Goal: Task Accomplishment & Management: Use online tool/utility

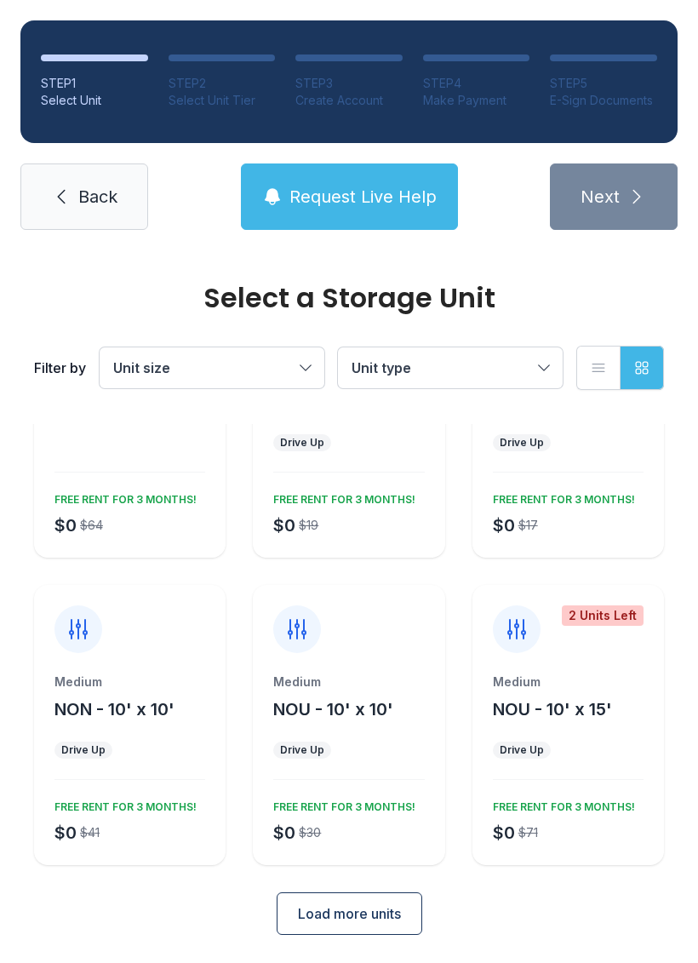
scroll to position [148, 0]
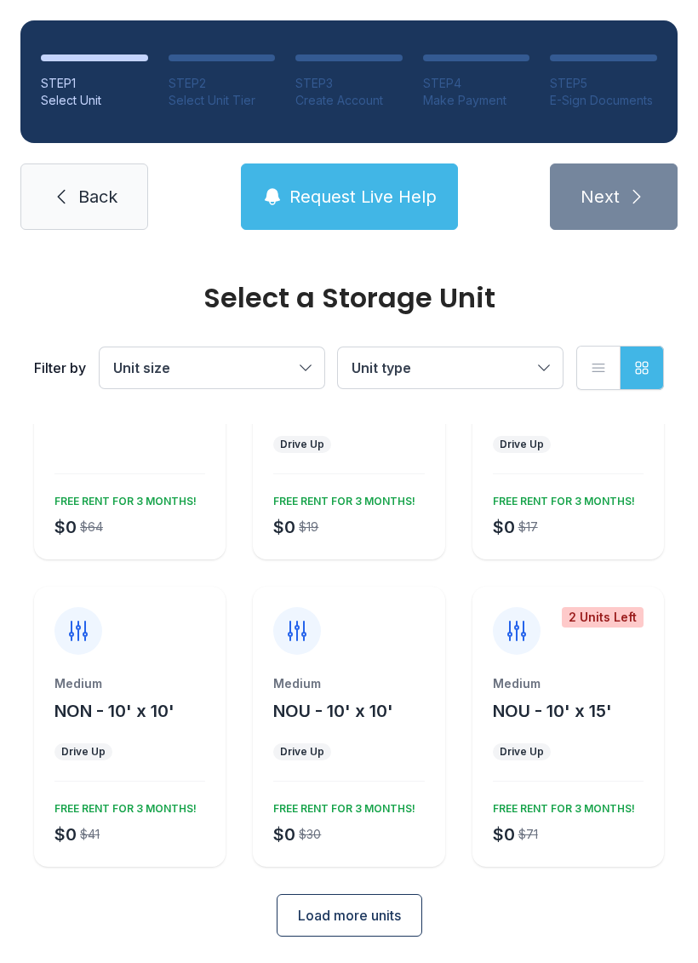
click at [69, 175] on link "Back" at bounding box center [84, 197] width 128 height 66
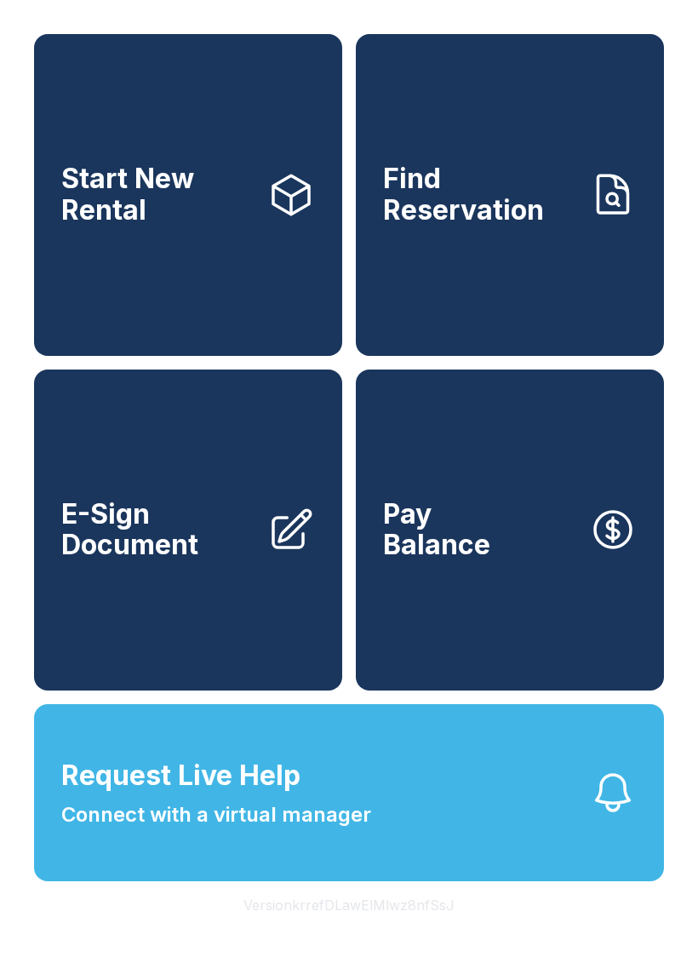
click at [138, 557] on span "E-Sign Document" at bounding box center [157, 530] width 192 height 62
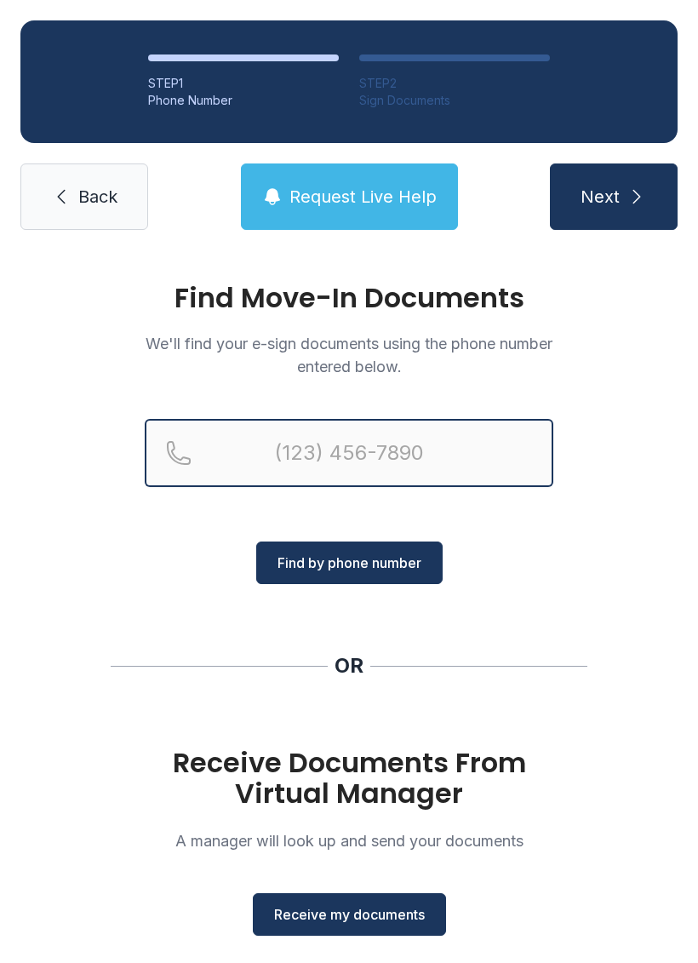
click at [261, 438] on input "Reservation phone number" at bounding box center [349, 453] width 409 height 68
type input "[PHONE_NUMBER]"
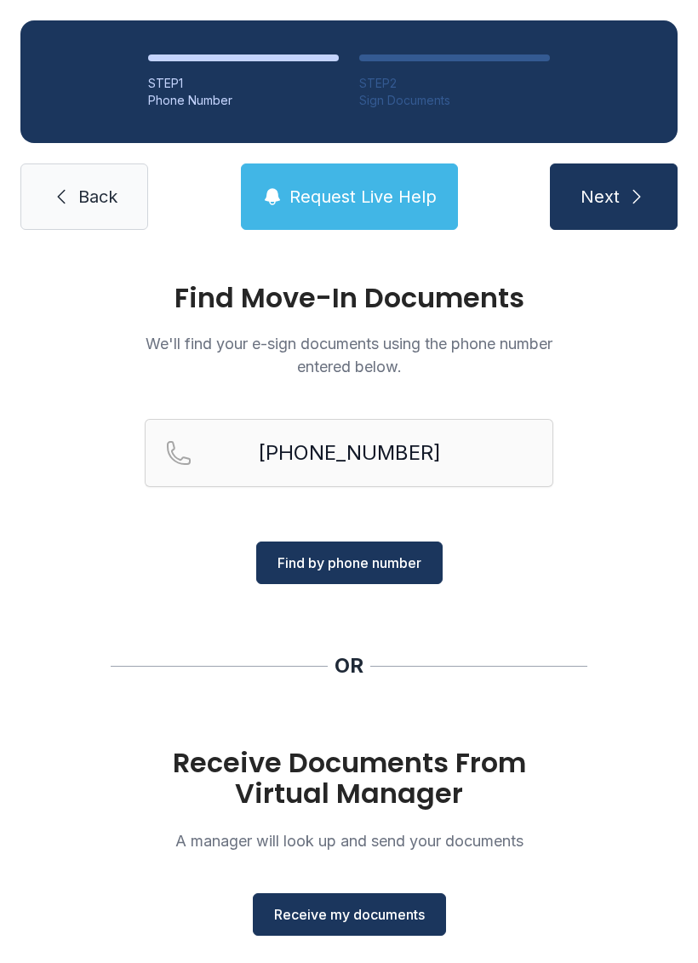
click at [331, 580] on button "Find by phone number" at bounding box center [349, 563] width 186 height 43
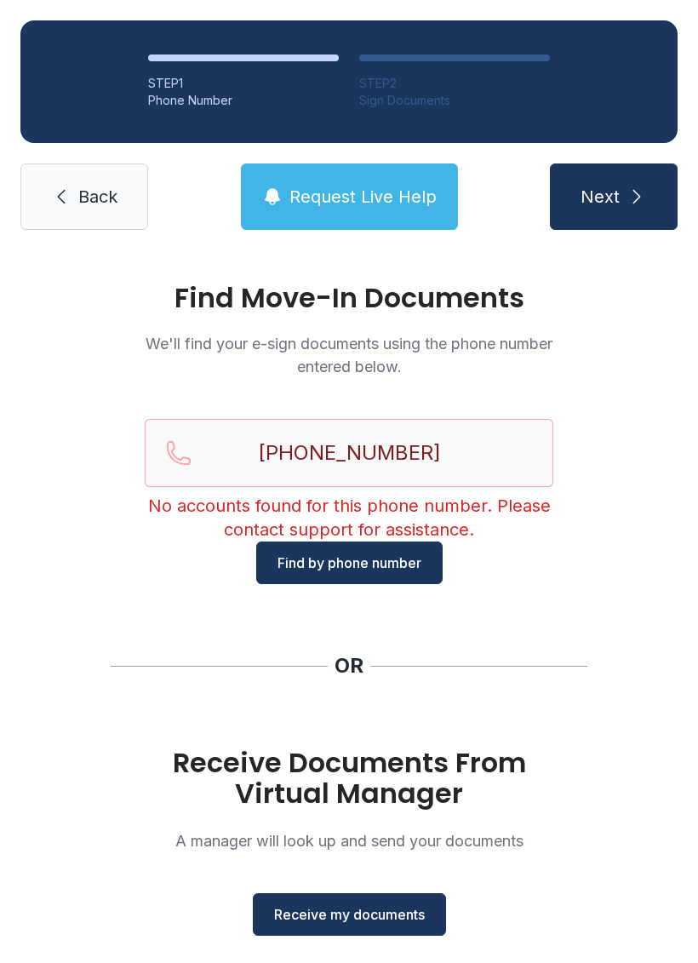
click at [327, 916] on span "Receive my documents" at bounding box center [349, 914] width 151 height 20
